Goal: Task Accomplishment & Management: Manage account settings

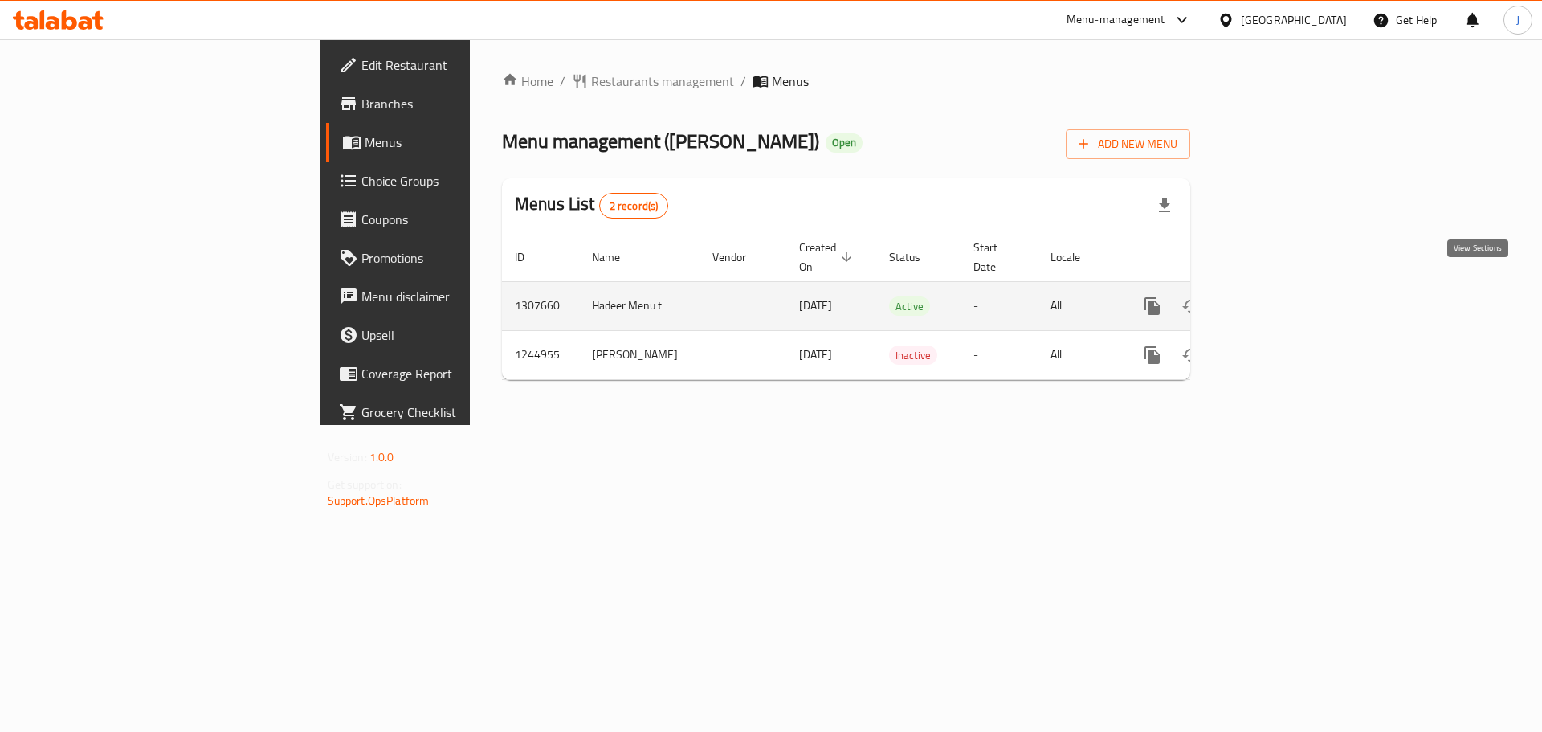
click at [1276, 299] on icon "enhanced table" at bounding box center [1268, 306] width 14 height 14
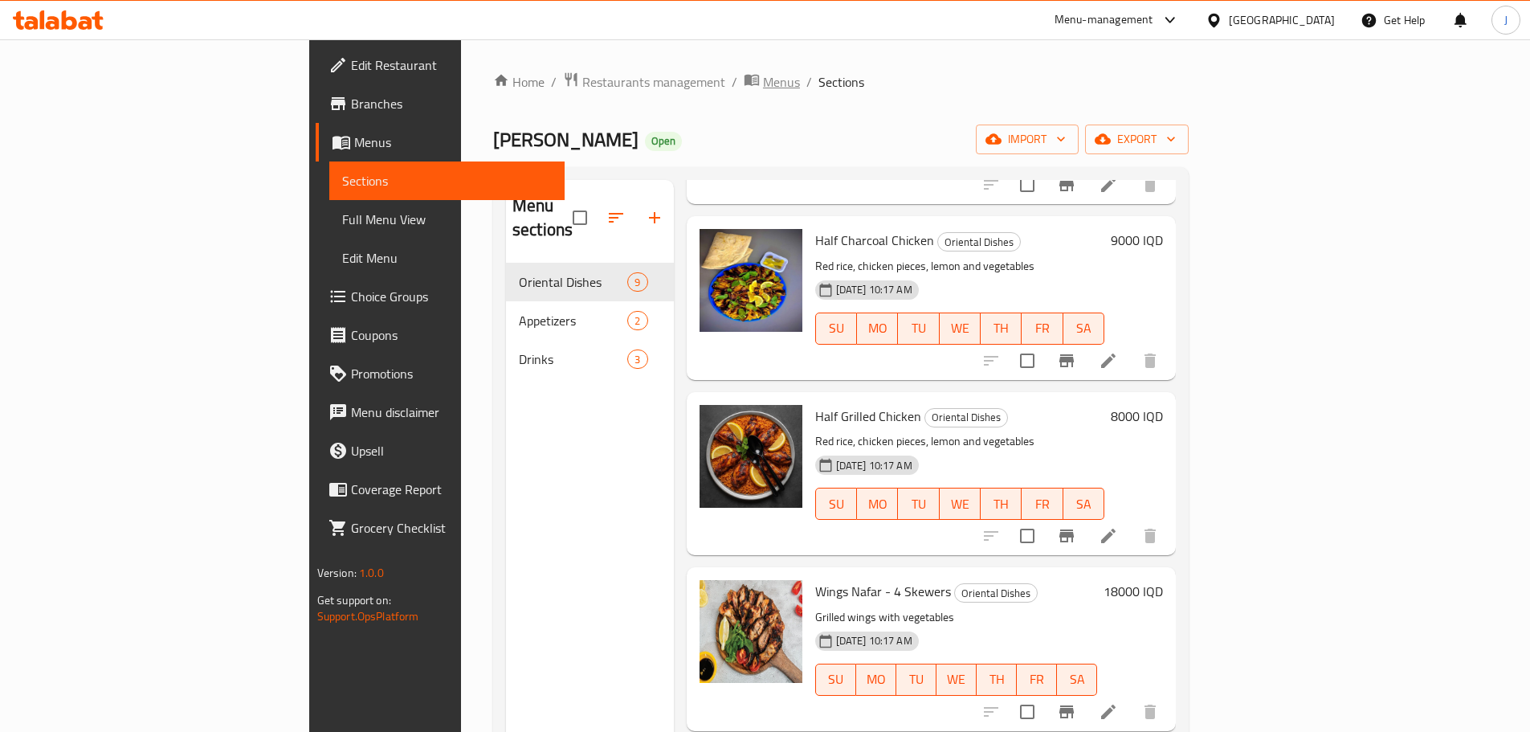
click at [763, 75] on span "Menus" at bounding box center [781, 81] width 37 height 19
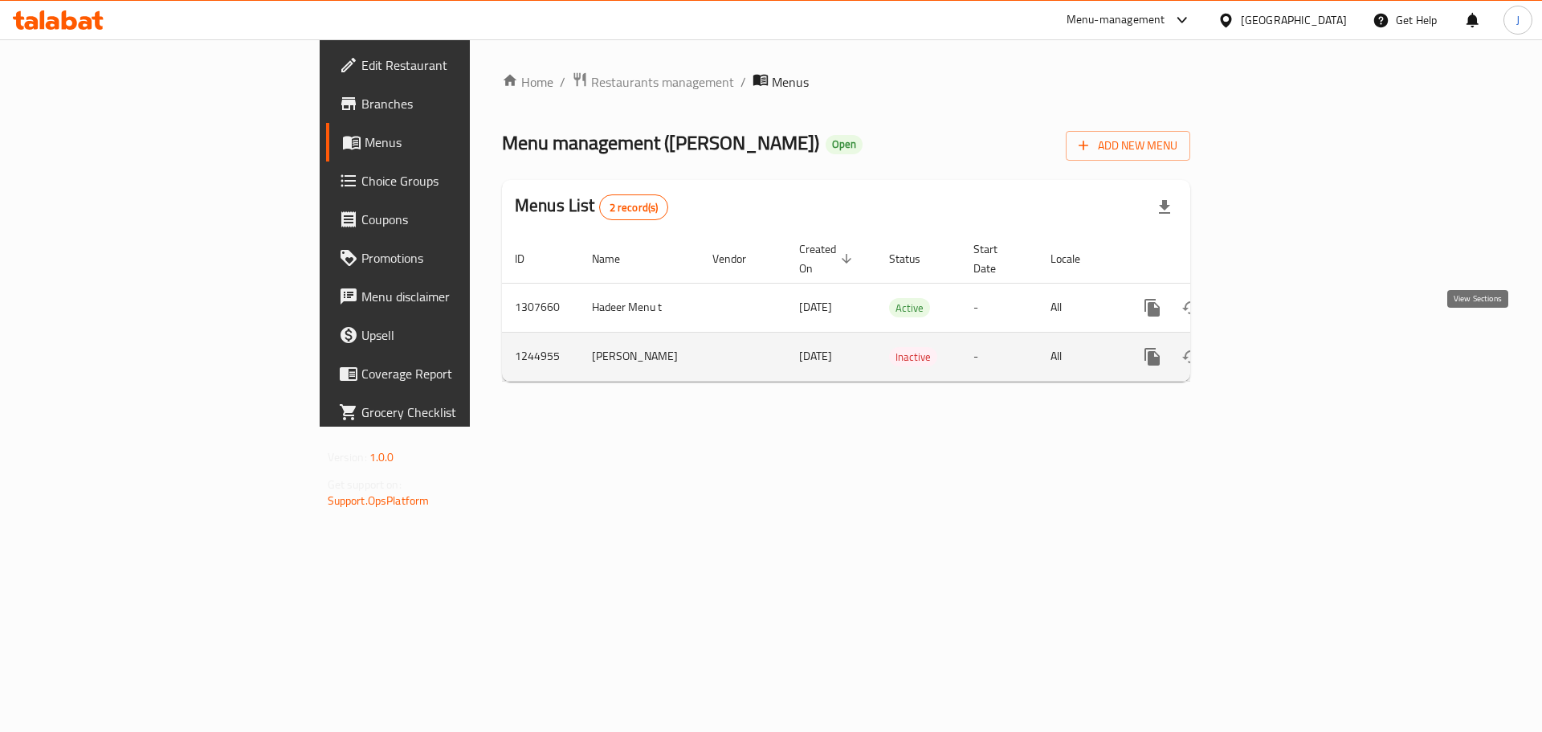
click at [1278, 347] on icon "enhanced table" at bounding box center [1268, 356] width 19 height 19
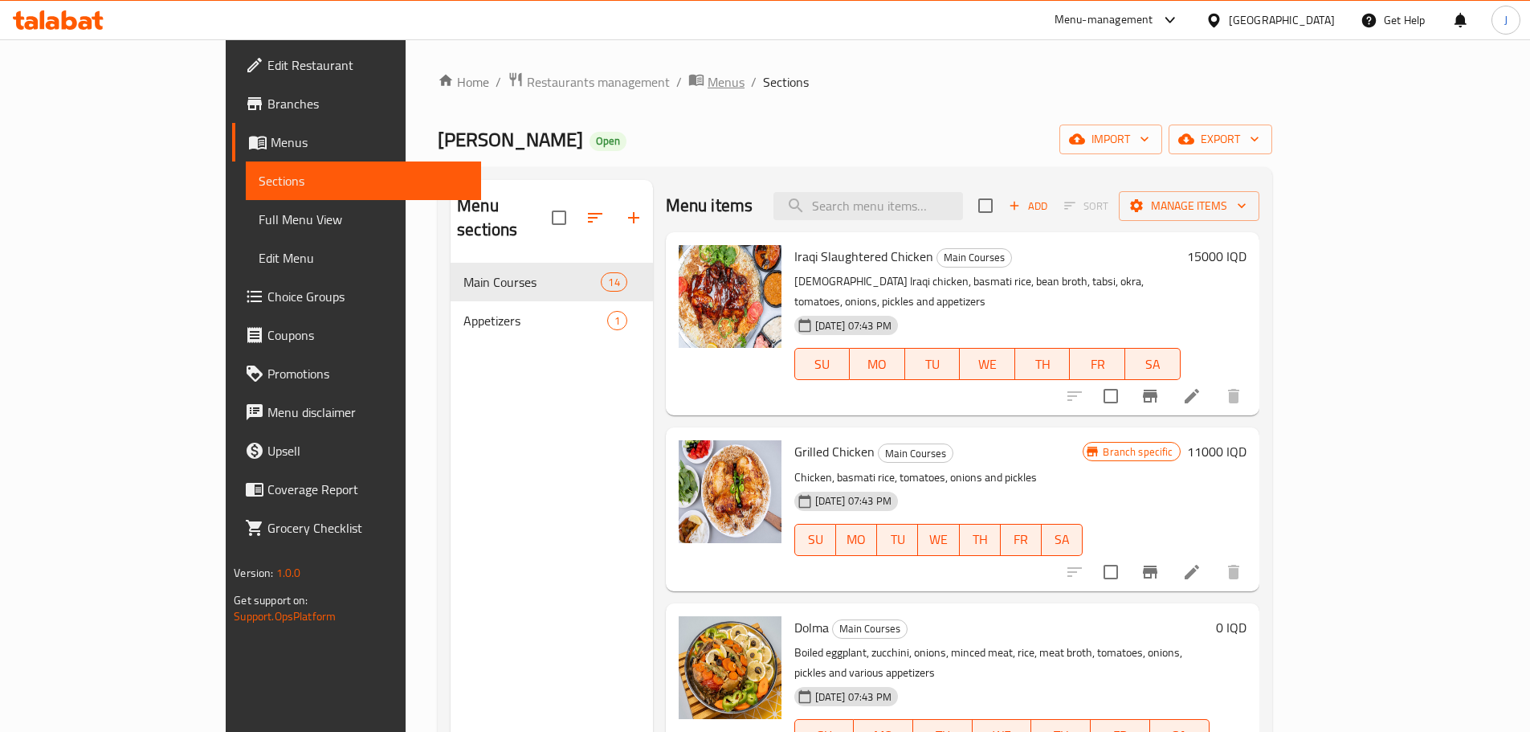
click at [708, 82] on span "Menus" at bounding box center [726, 81] width 37 height 19
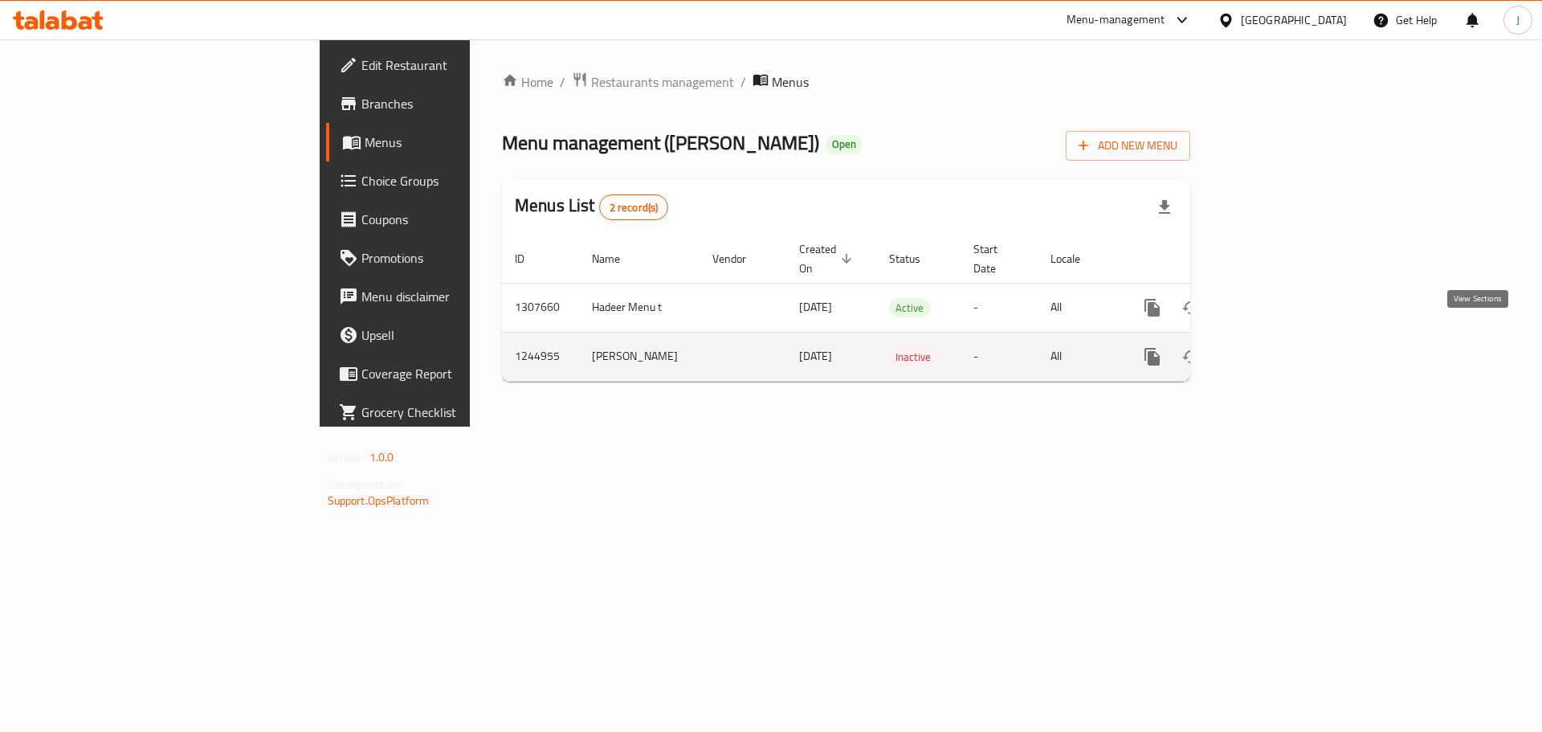
click at [1276, 349] on icon "enhanced table" at bounding box center [1268, 356] width 14 height 14
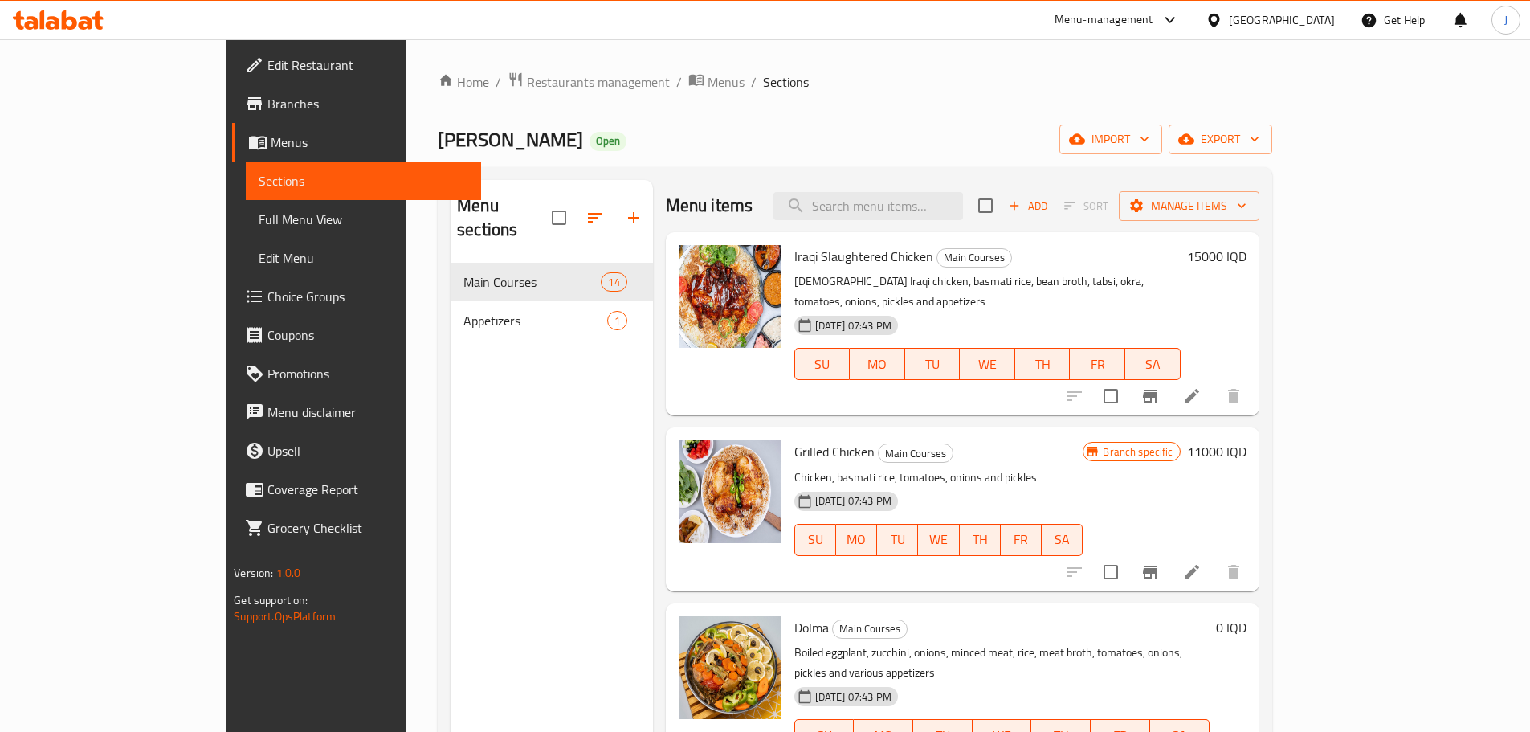
click at [708, 88] on span "Menus" at bounding box center [726, 81] width 37 height 19
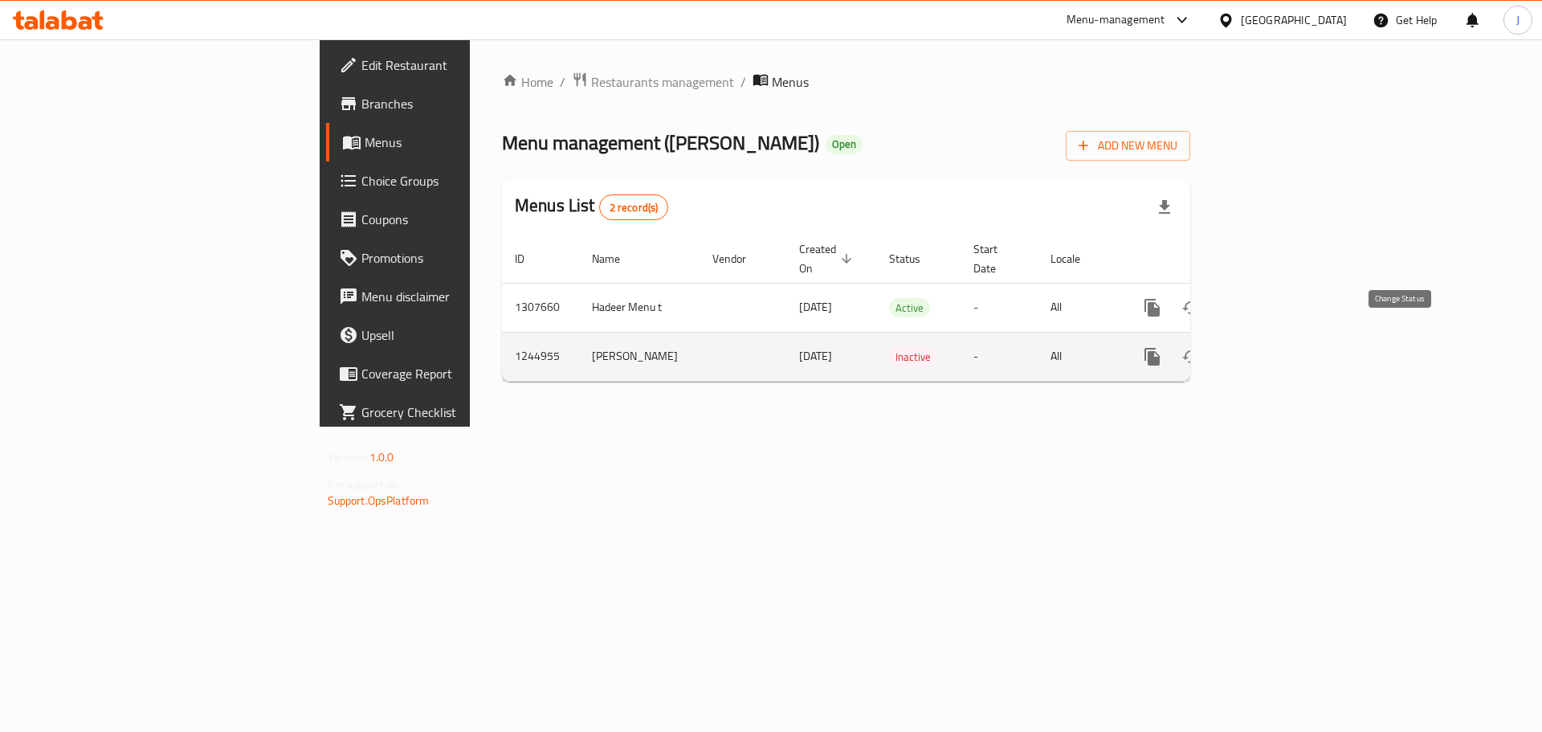
click at [1211, 349] on button "enhanced table" at bounding box center [1191, 356] width 39 height 39
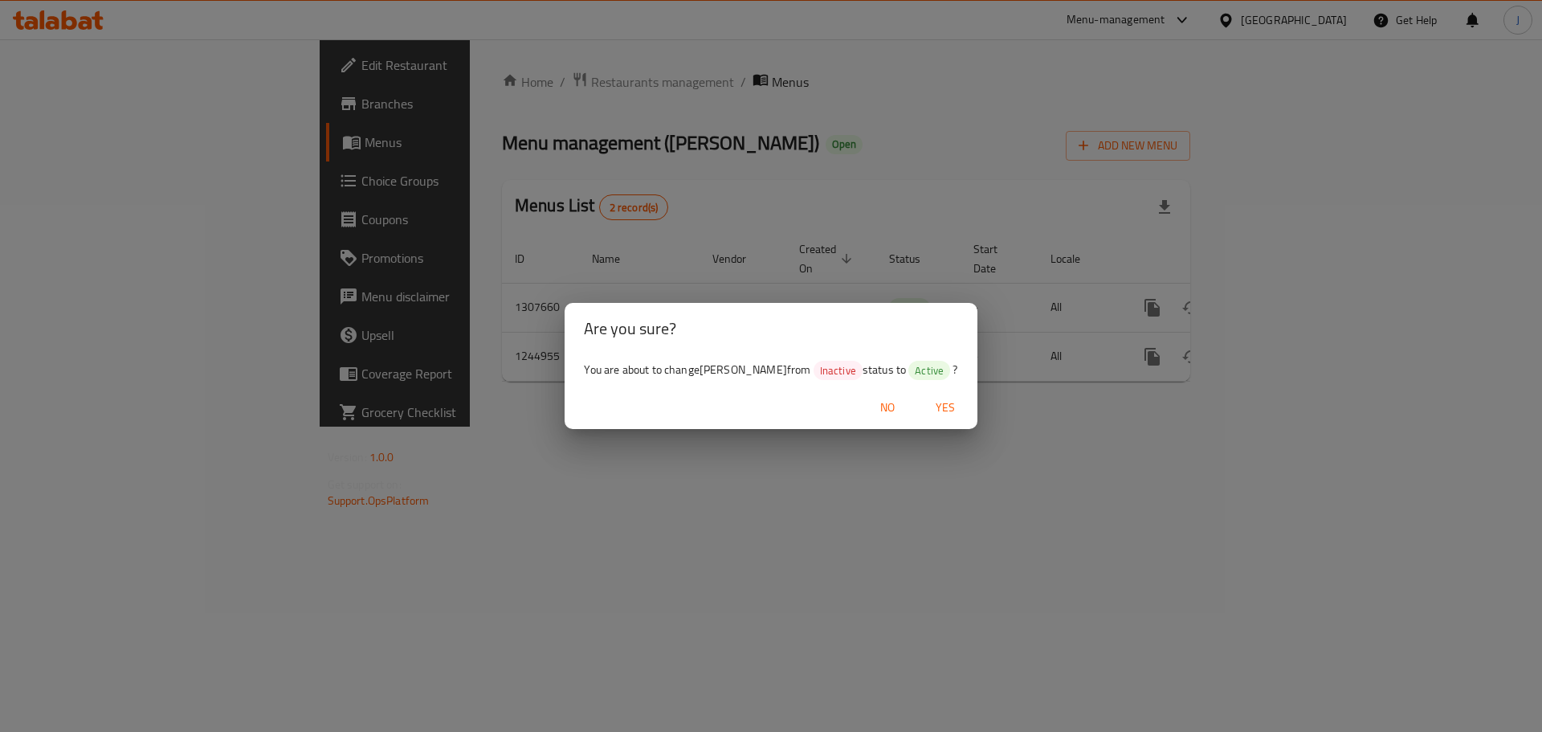
click at [926, 409] on span "Yes" at bounding box center [945, 408] width 39 height 20
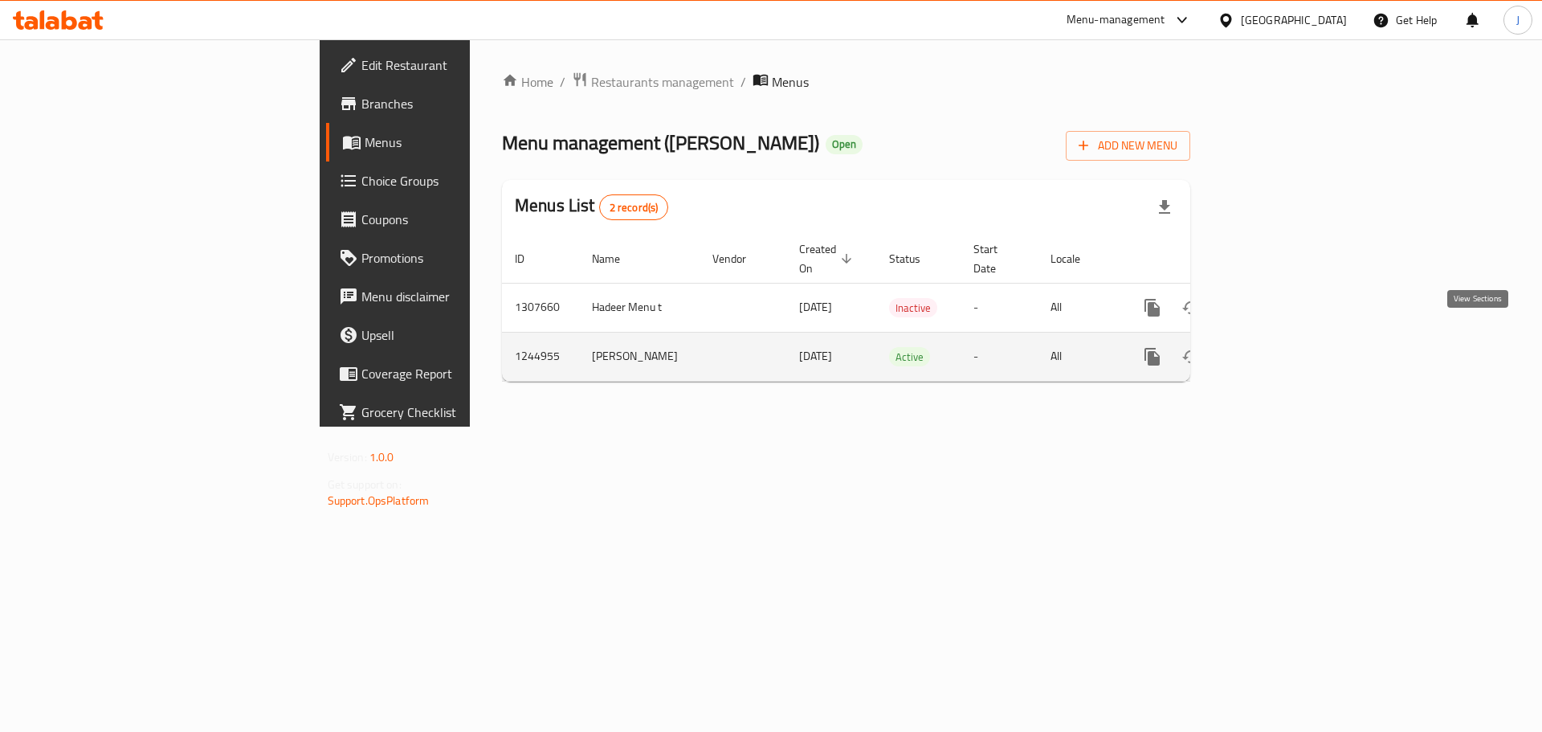
click at [1278, 347] on icon "enhanced table" at bounding box center [1268, 356] width 19 height 19
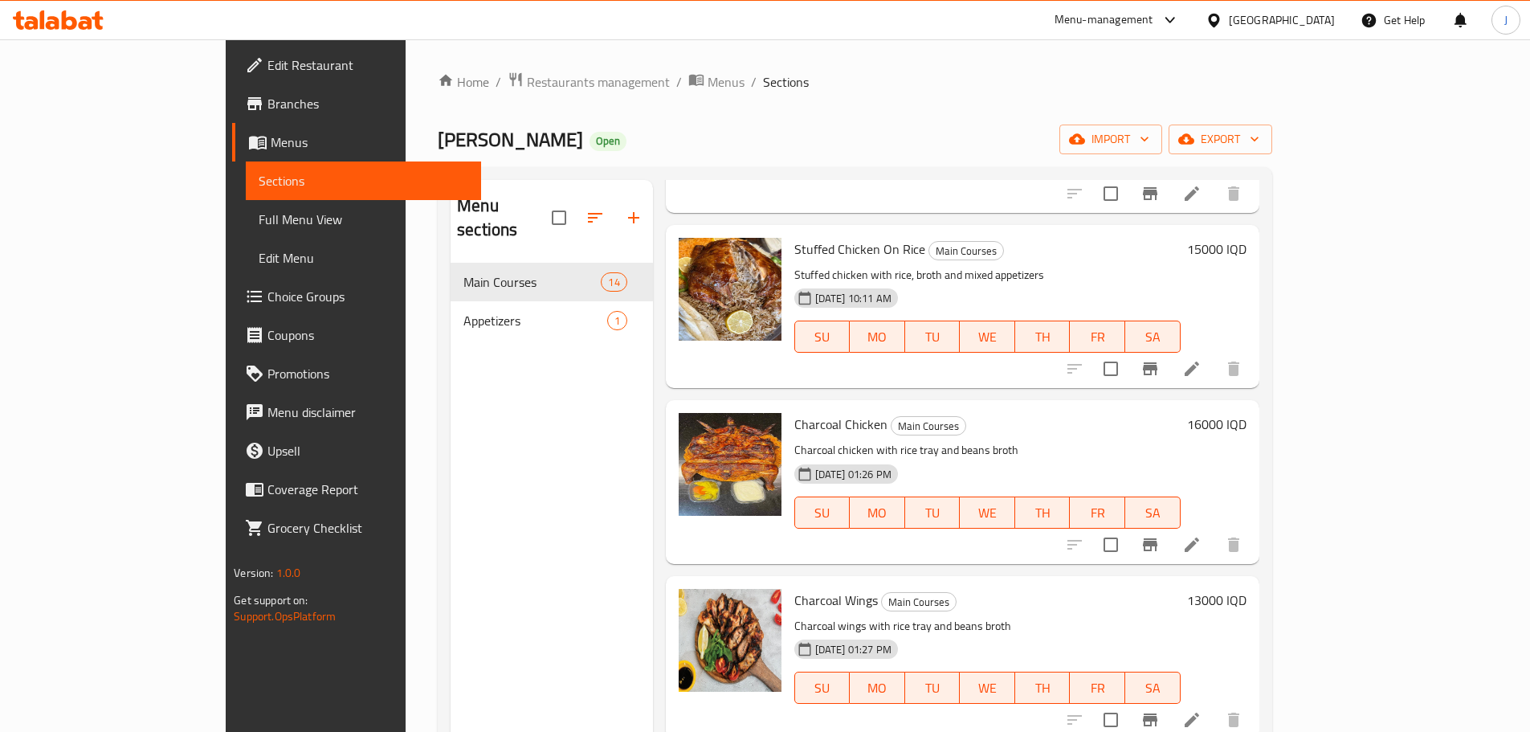
scroll to position [1765, 0]
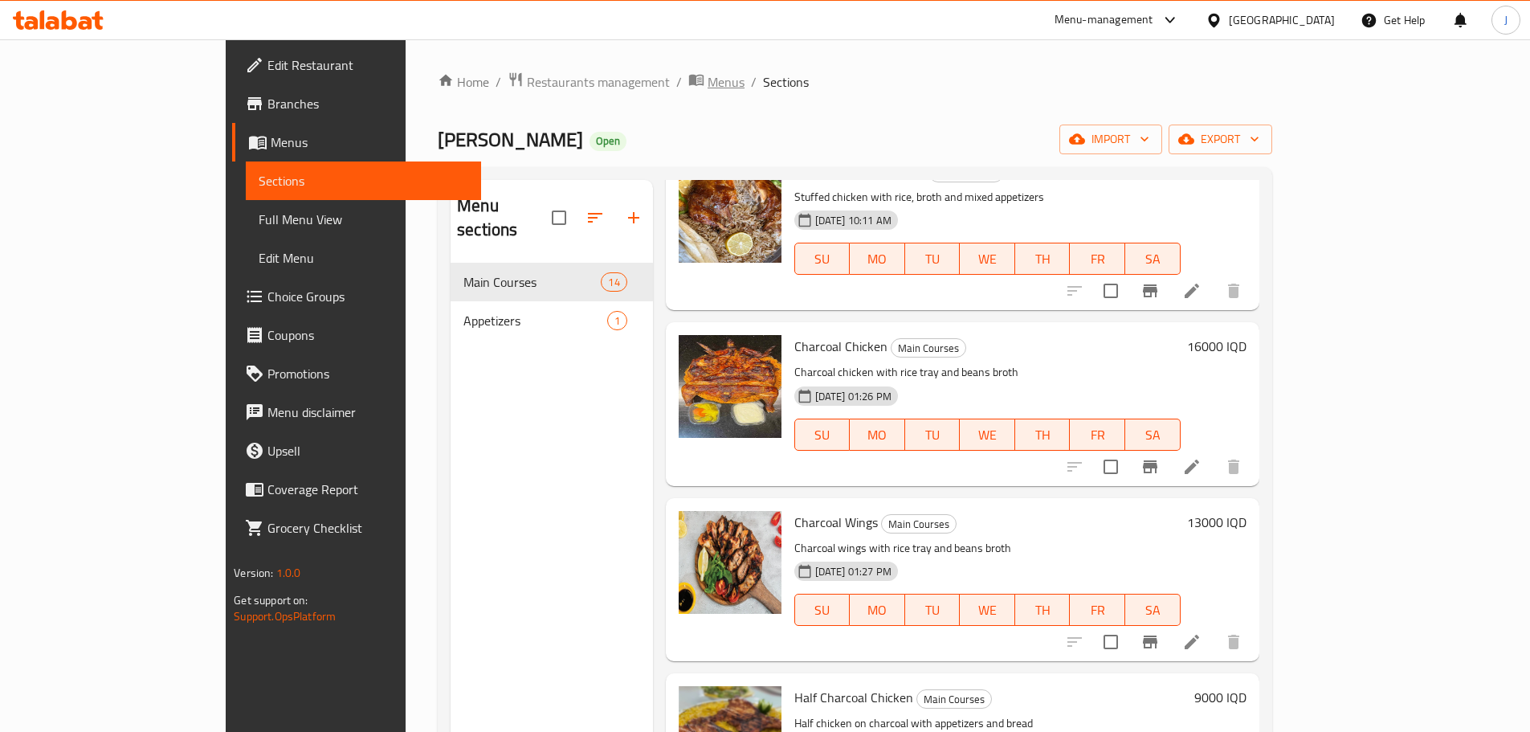
click at [708, 83] on span "Menus" at bounding box center [726, 81] width 37 height 19
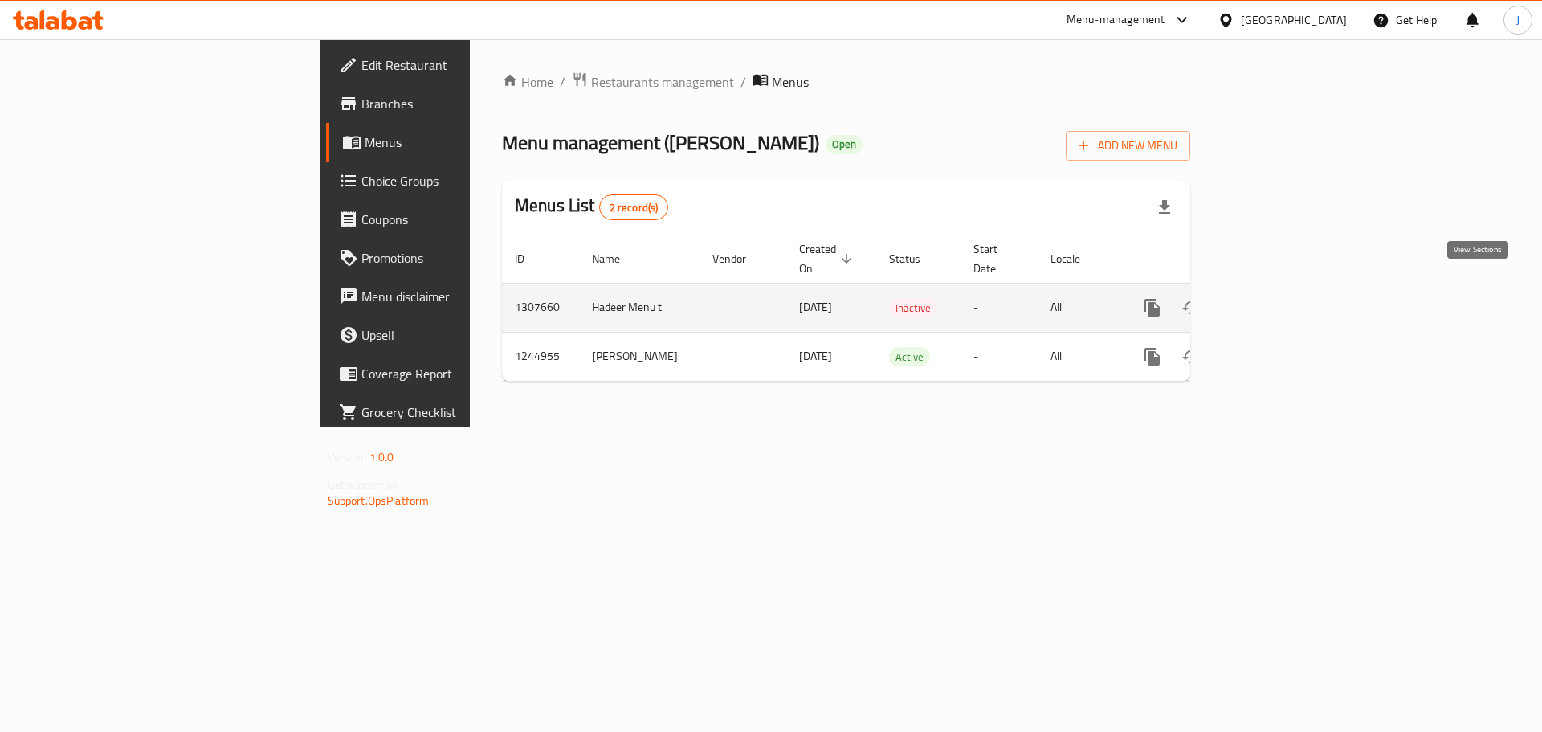
click at [1288, 301] on link "enhanced table" at bounding box center [1268, 307] width 39 height 39
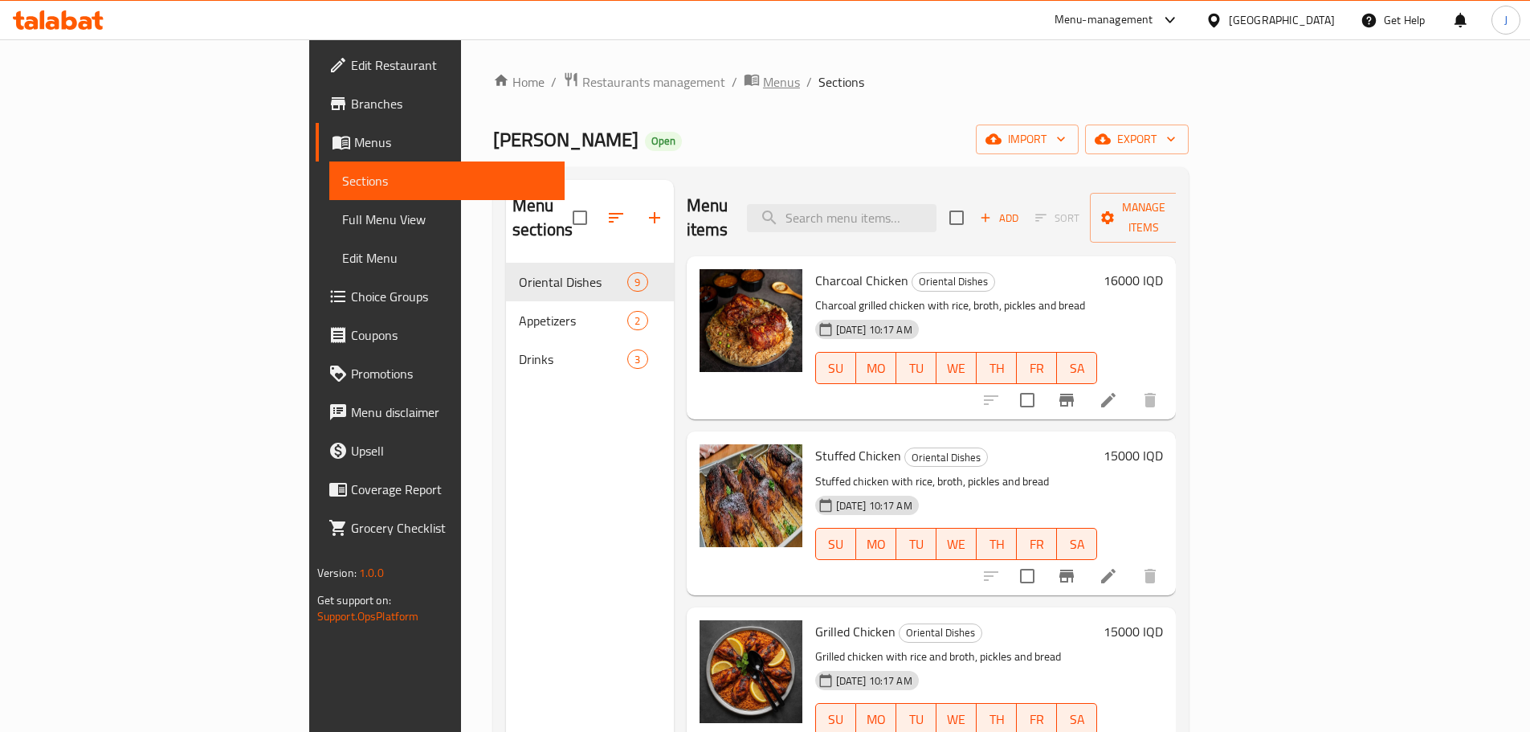
click at [763, 80] on span "Menus" at bounding box center [781, 81] width 37 height 19
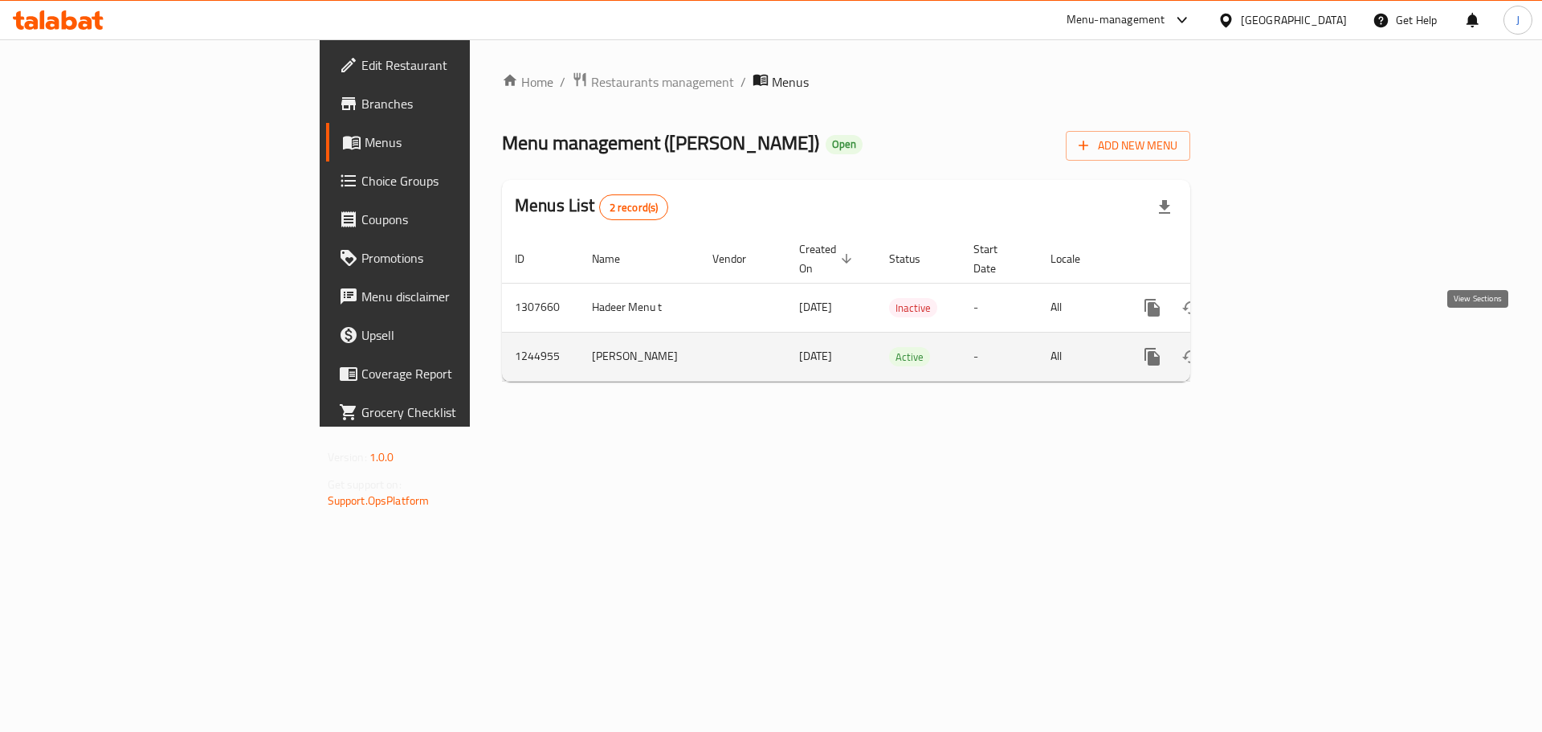
click at [1276, 349] on icon "enhanced table" at bounding box center [1268, 356] width 14 height 14
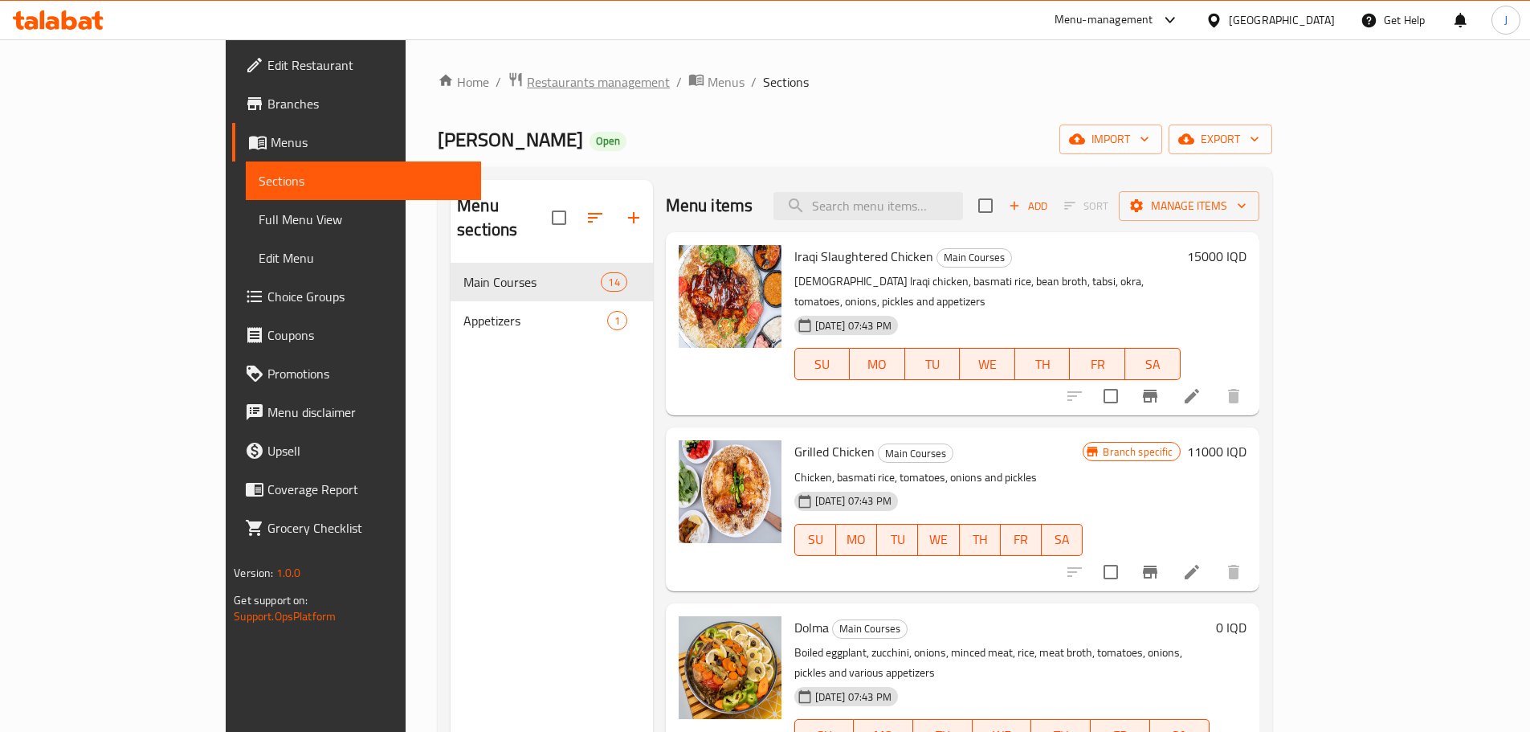
click at [527, 88] on span "Restaurants management" at bounding box center [598, 81] width 143 height 19
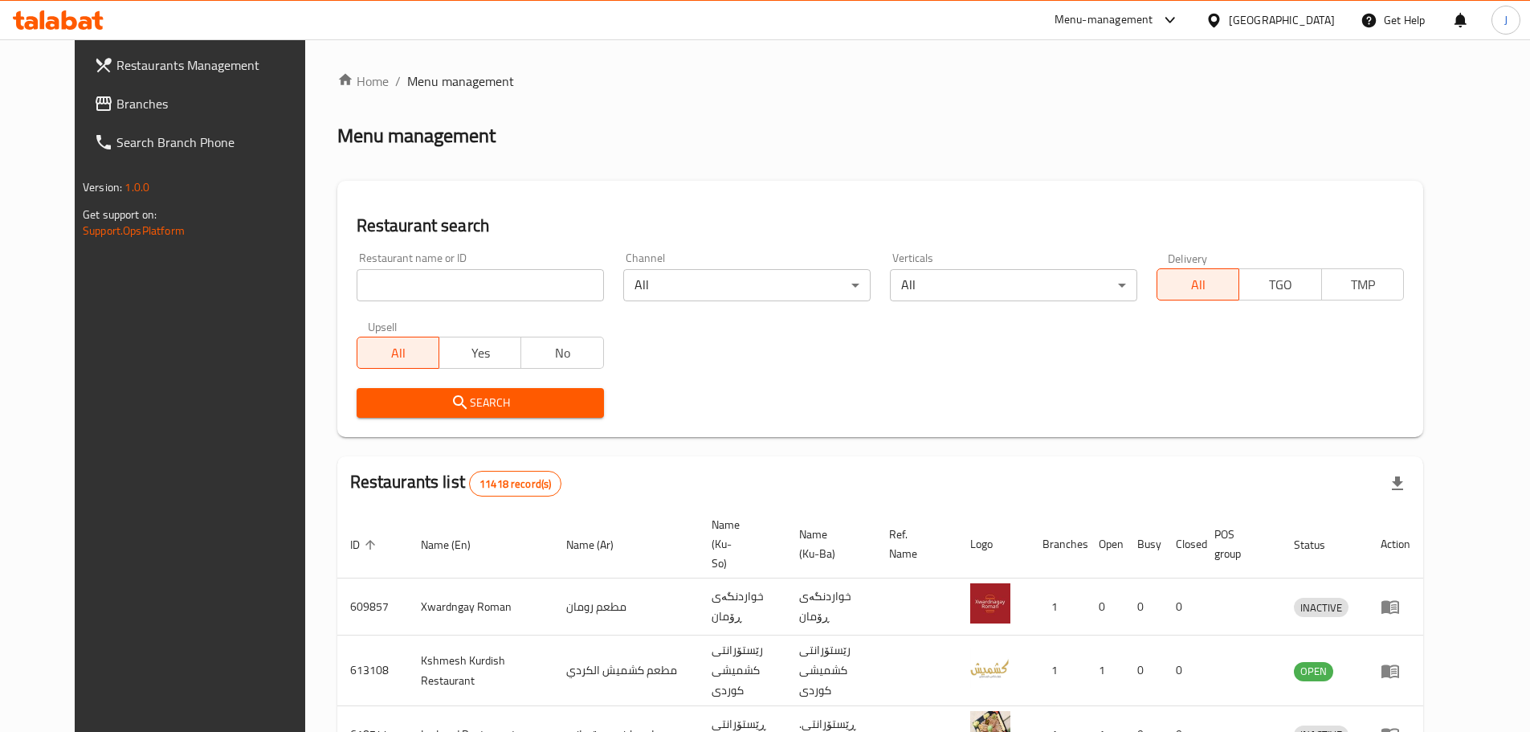
click at [519, 290] on input "search" at bounding box center [480, 285] width 247 height 32
type input "دجاج الفهد"
click at [440, 406] on span "Search" at bounding box center [481, 403] width 222 height 20
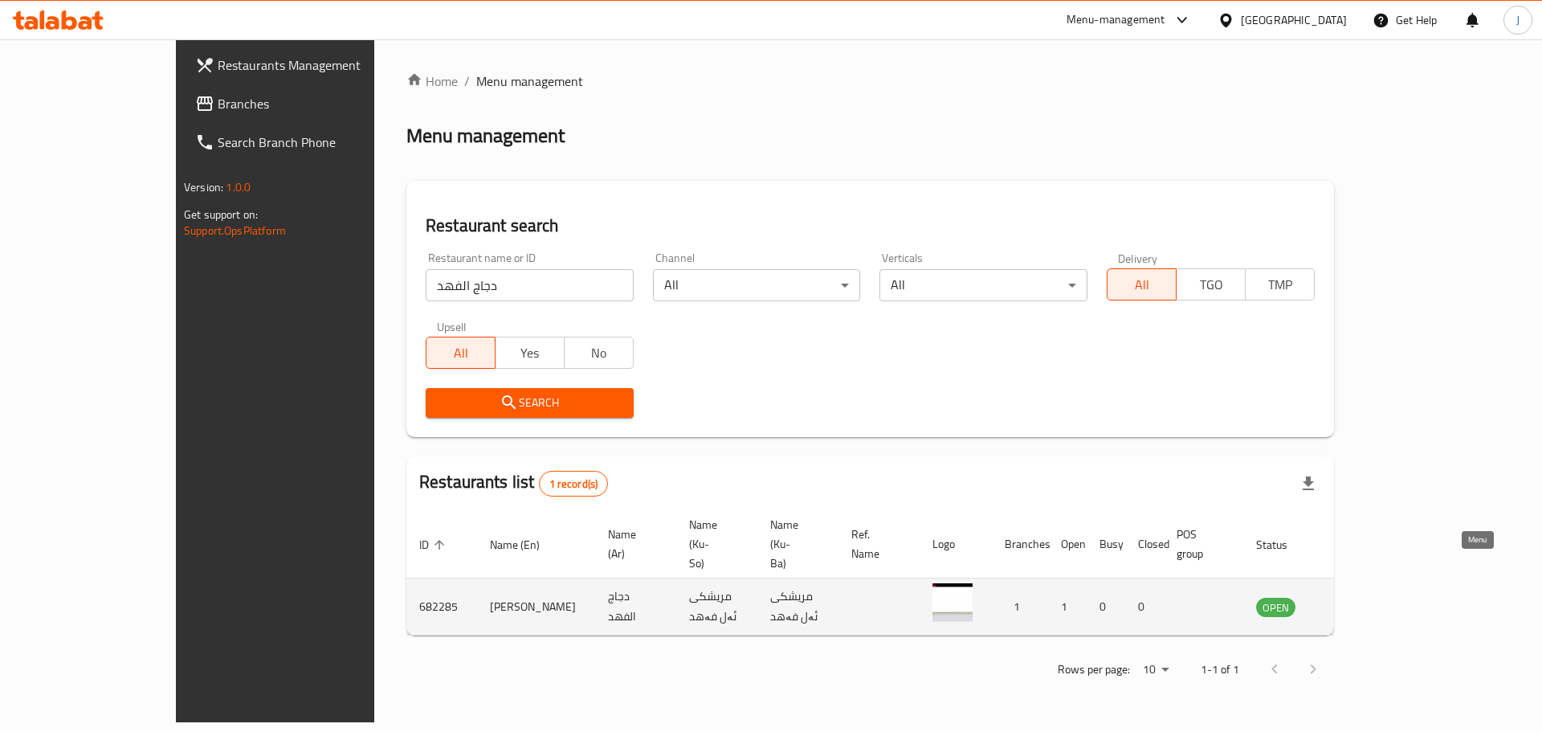
click at [1370, 597] on link "enhanced table" at bounding box center [1356, 606] width 30 height 19
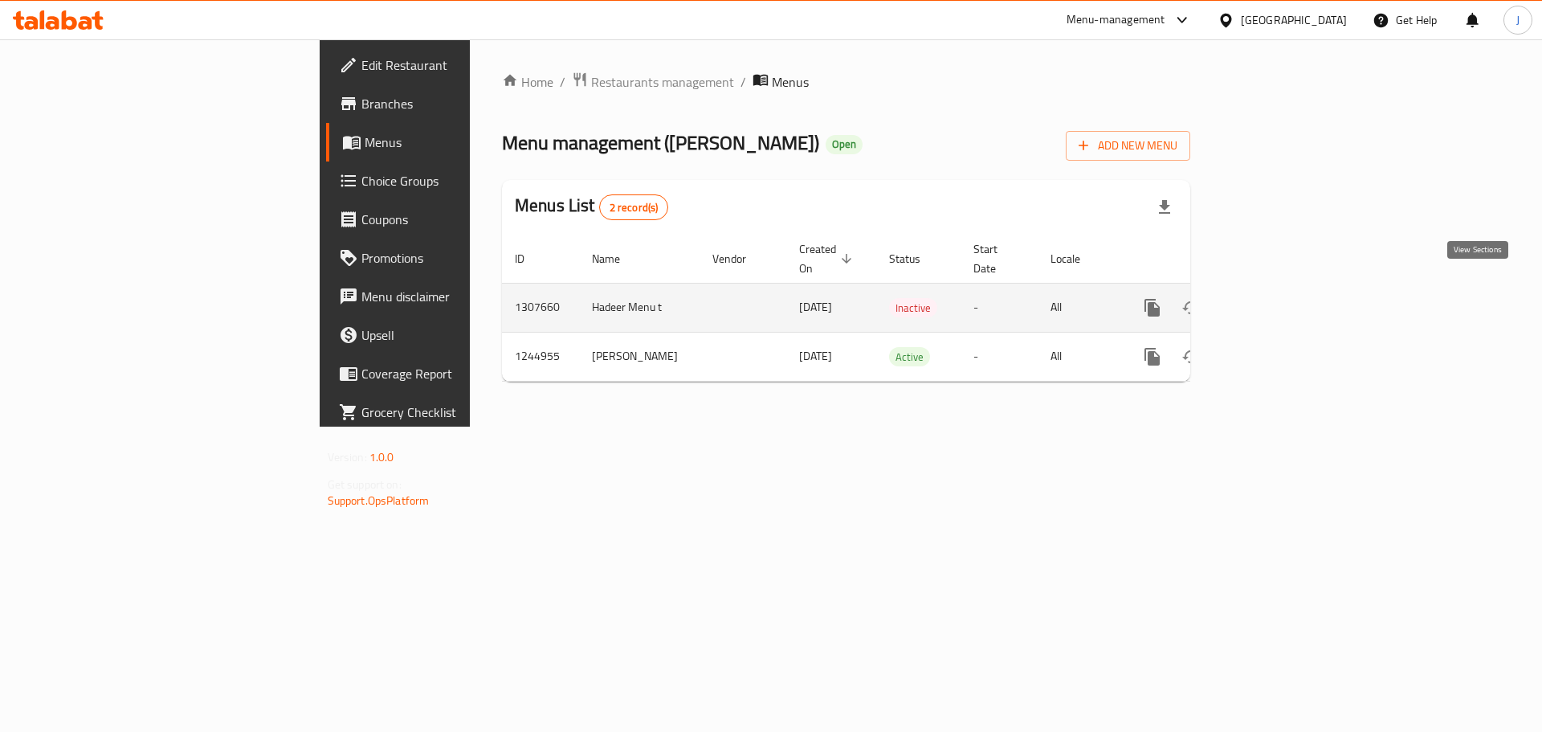
click at [1288, 307] on link "enhanced table" at bounding box center [1268, 307] width 39 height 39
